Goal: Transaction & Acquisition: Subscribe to service/newsletter

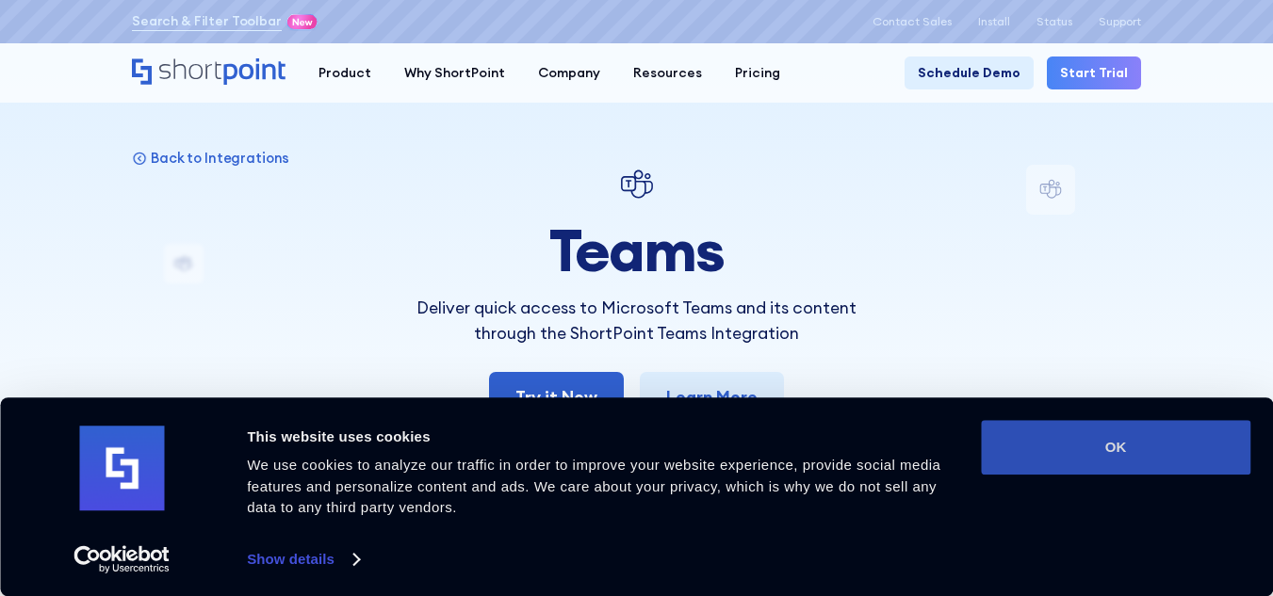
click at [1074, 458] on button "OK" at bounding box center [1115, 447] width 269 height 55
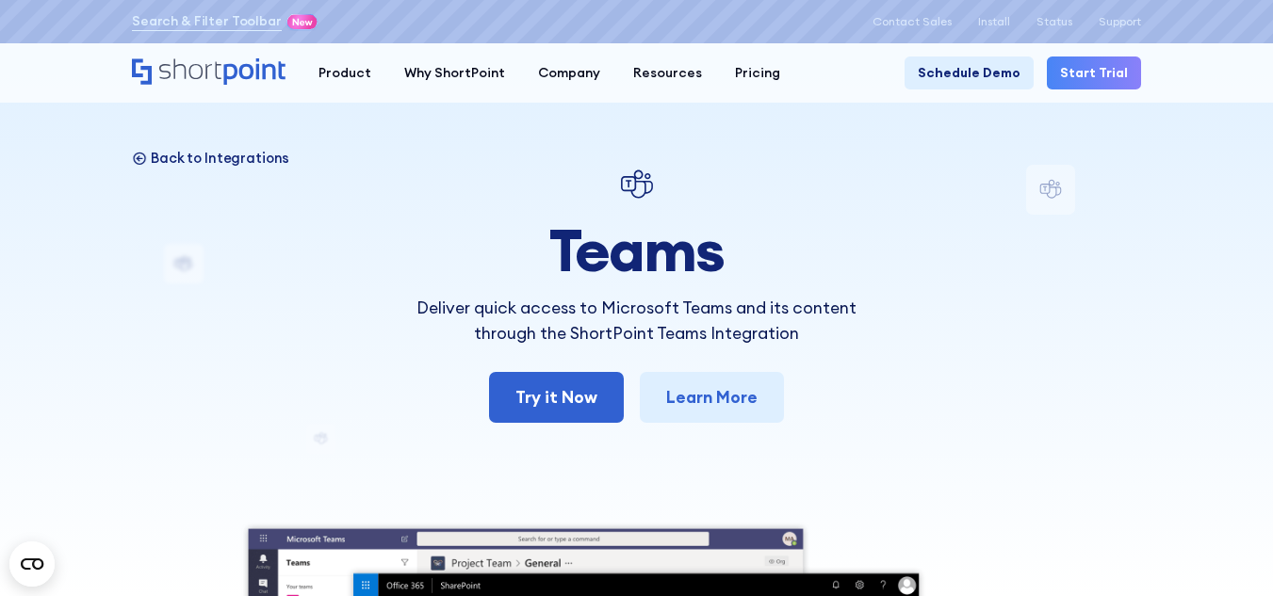
click at [165, 152] on p "Back to Integrations" at bounding box center [220, 158] width 138 height 18
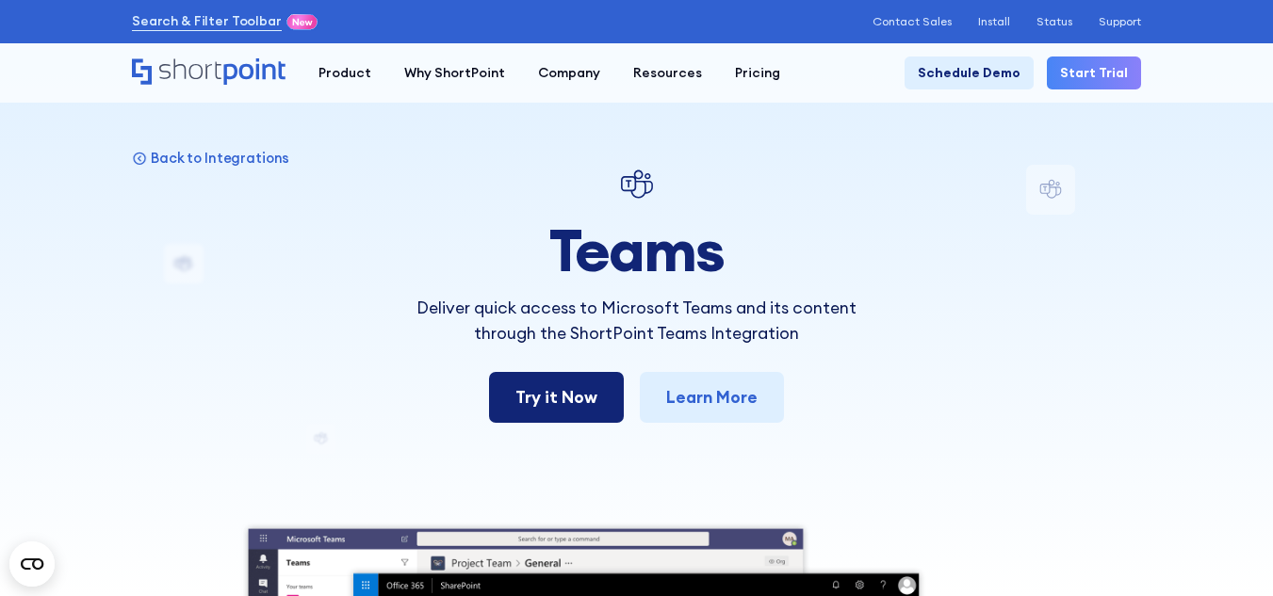
click at [542, 390] on link "Try it Now" at bounding box center [556, 397] width 135 height 51
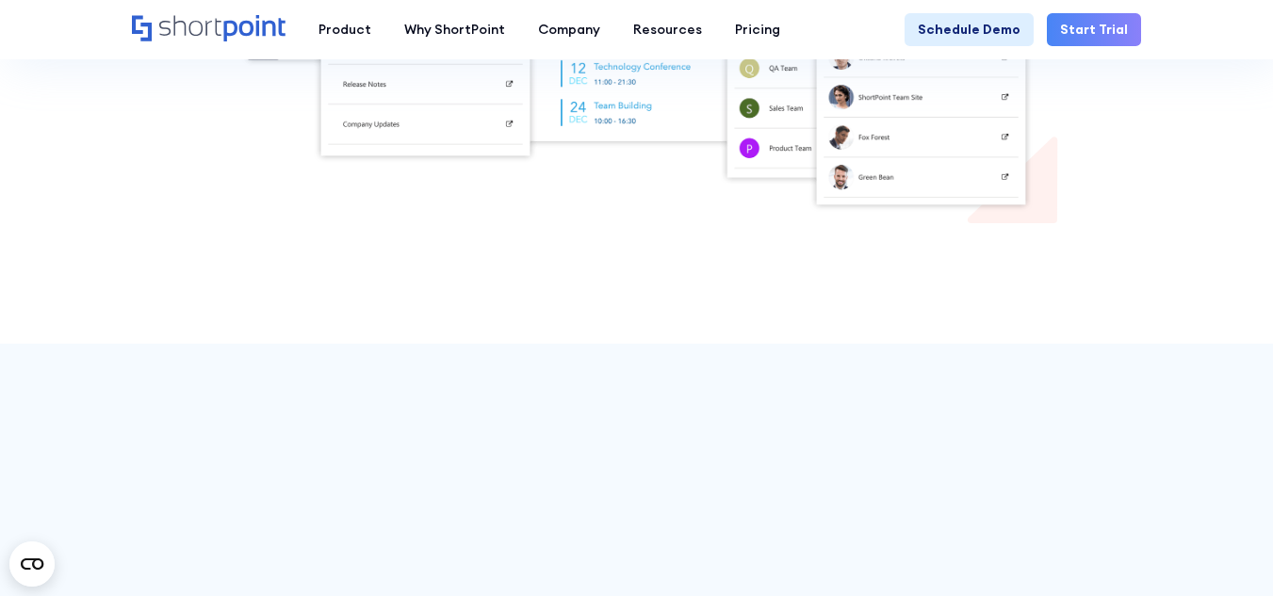
scroll to position [878, 0]
